Goal: Navigation & Orientation: Find specific page/section

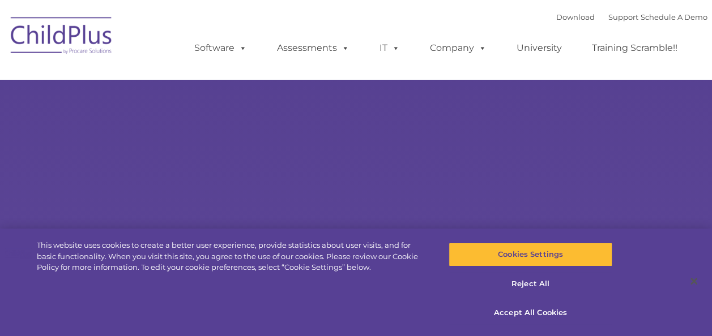
select select "MEDIUM"
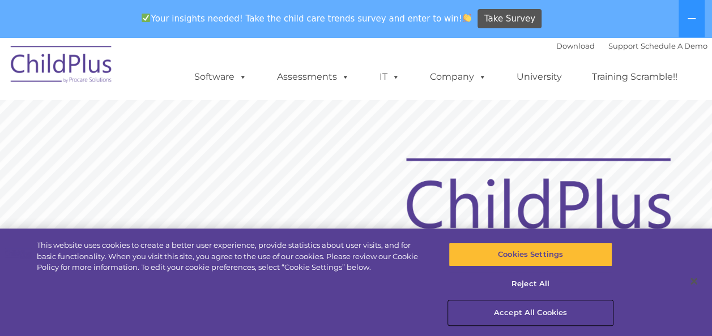
click at [507, 311] on button "Accept All Cookies" at bounding box center [531, 313] width 164 height 24
